Goal: Information Seeking & Learning: Learn about a topic

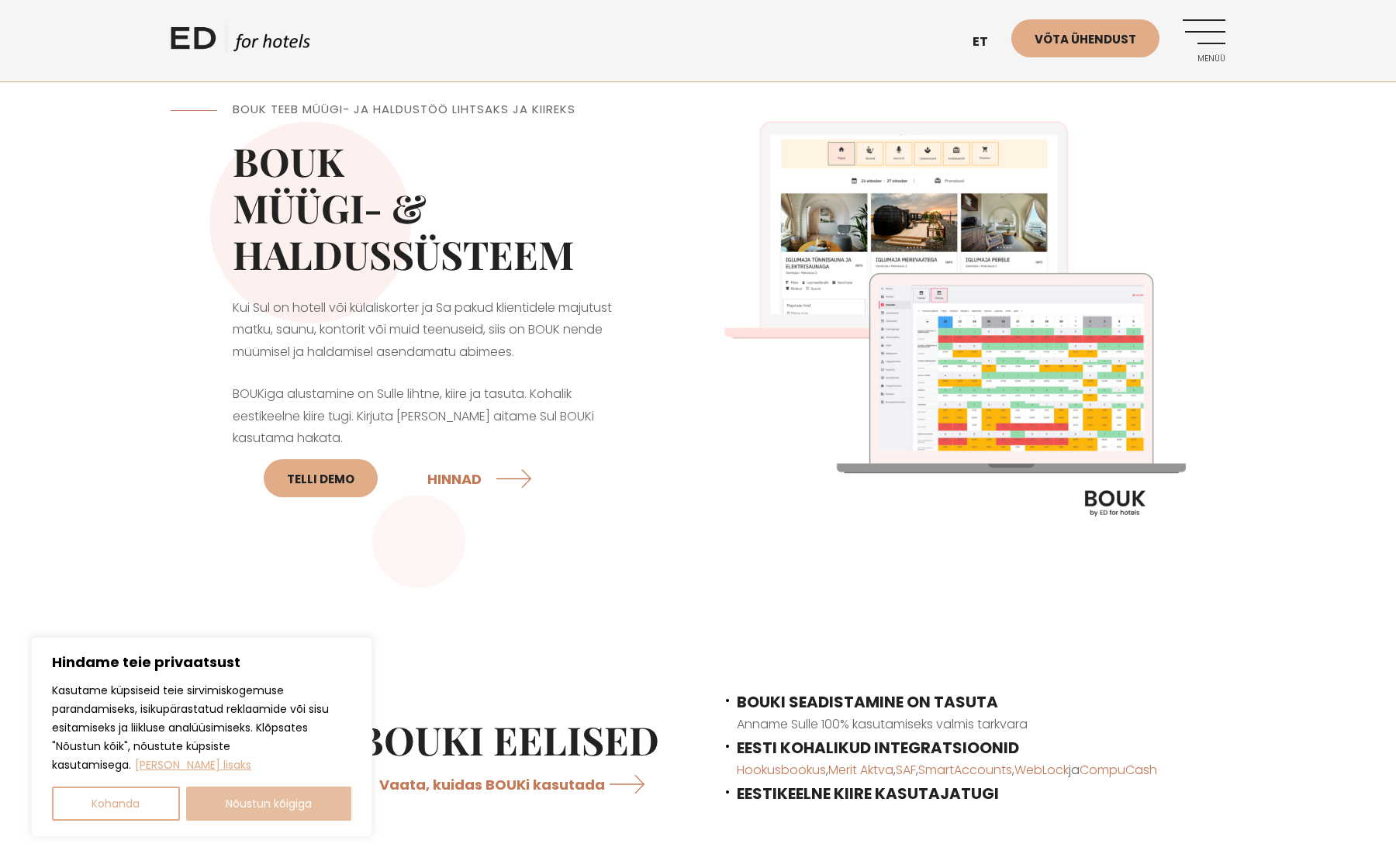
click at [299, 811] on button "Nõustun kõigiga" at bounding box center [269, 803] width 166 height 34
checkbox input "true"
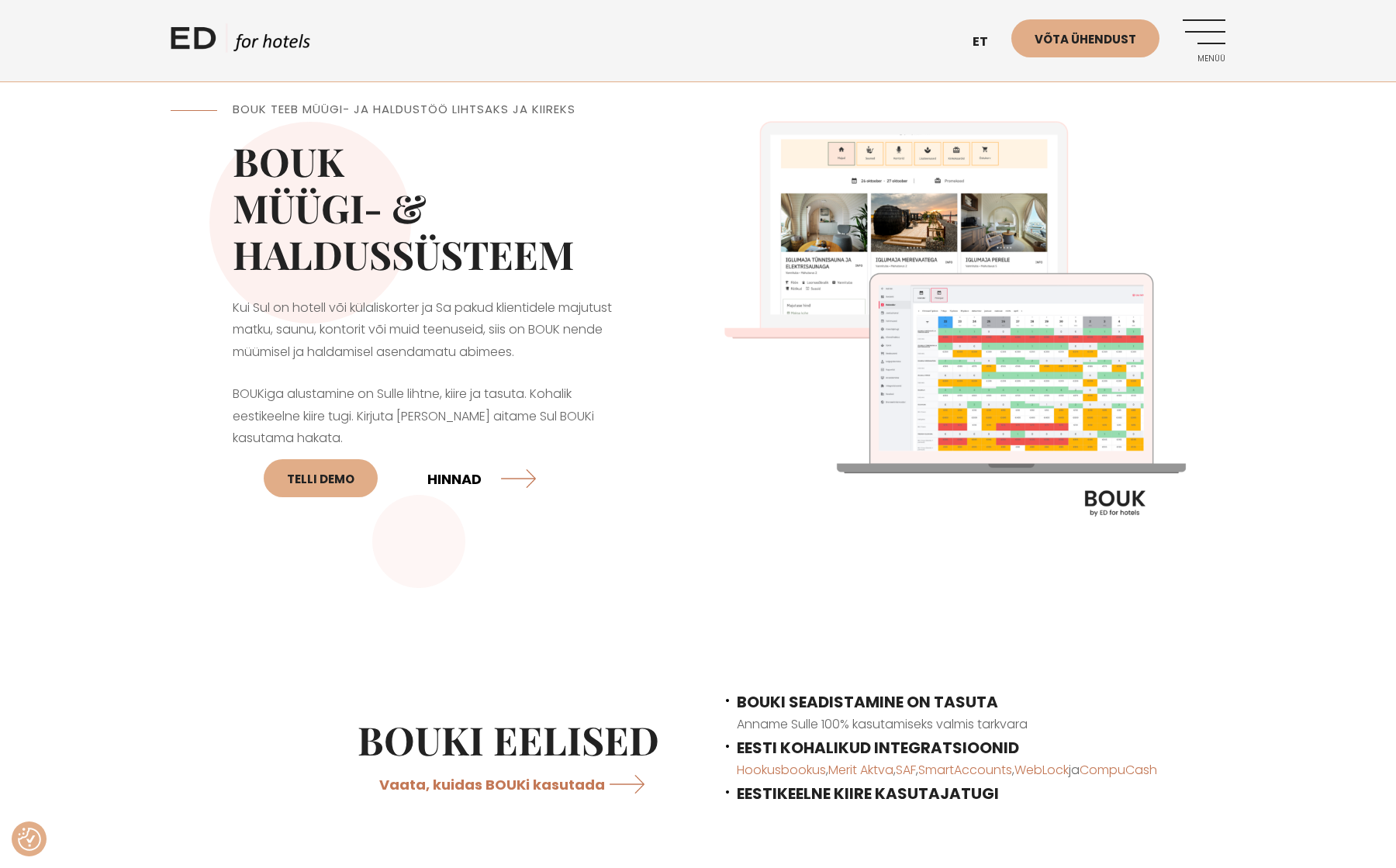
click at [468, 475] on link "HINNAD" at bounding box center [481, 478] width 109 height 41
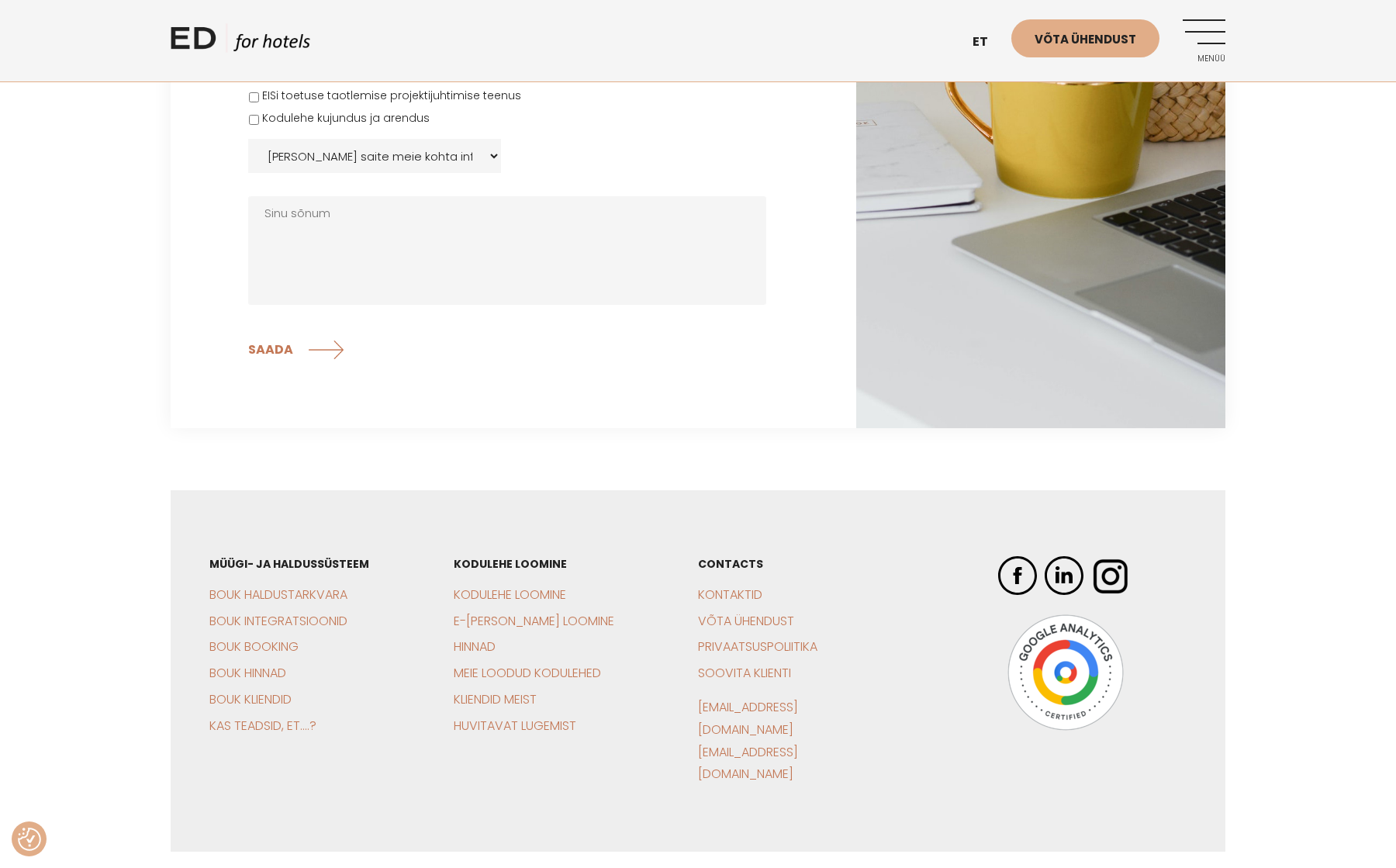
scroll to position [3410, 0]
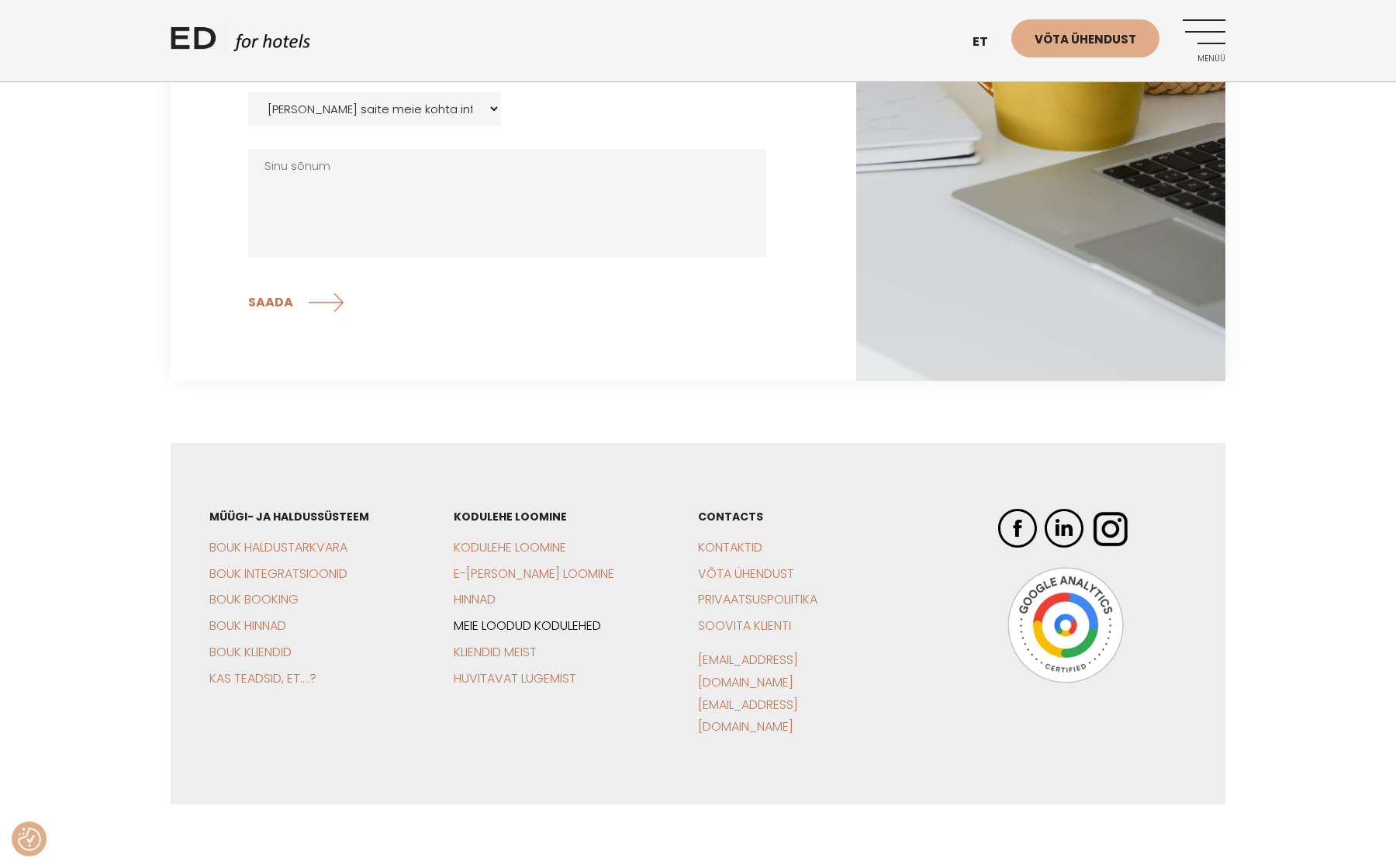
click at [535, 620] on link "Meie loodud kodulehed" at bounding box center [527, 625] width 148 height 18
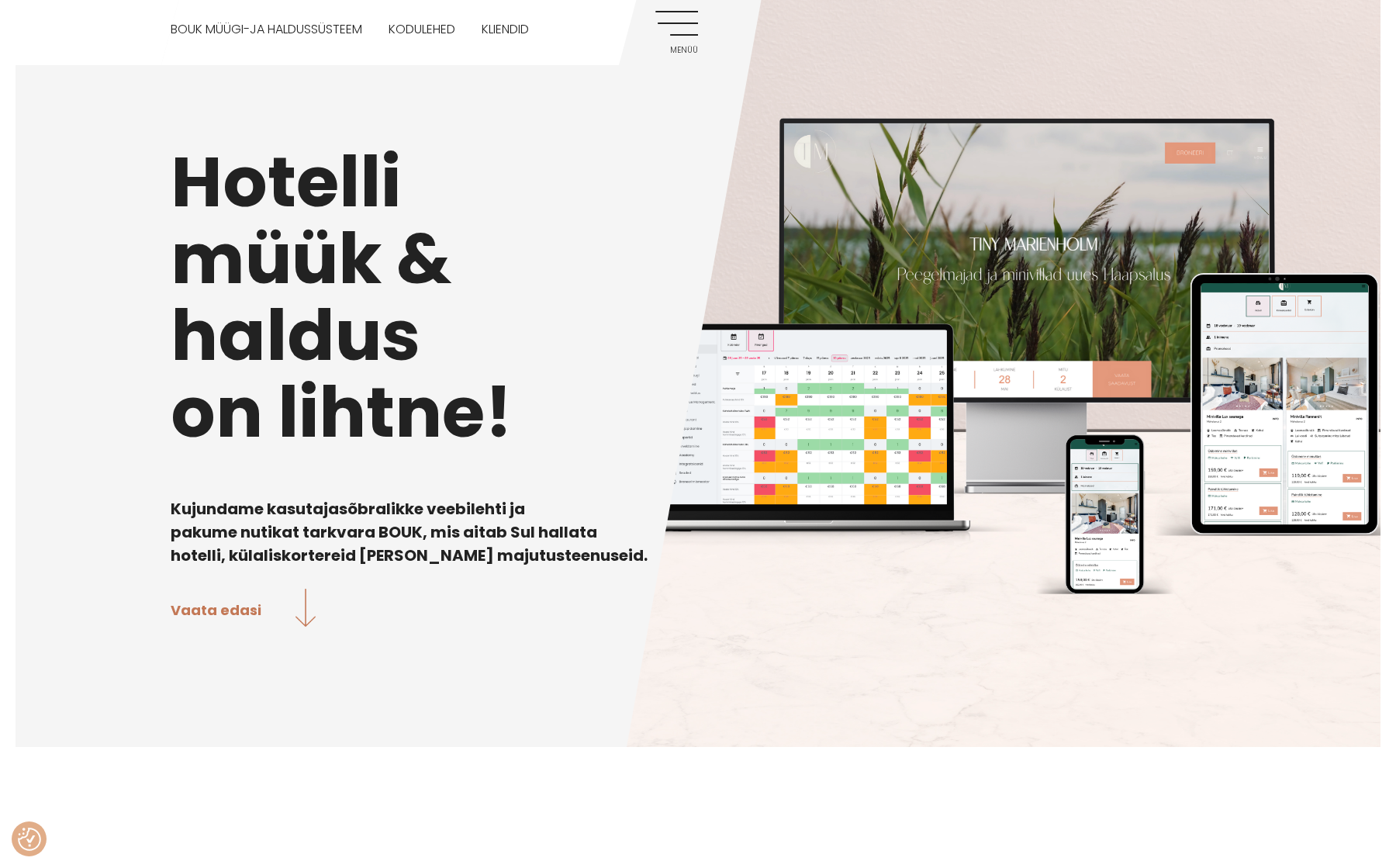
scroll to position [110, 0]
